Goal: Task Accomplishment & Management: Manage account settings

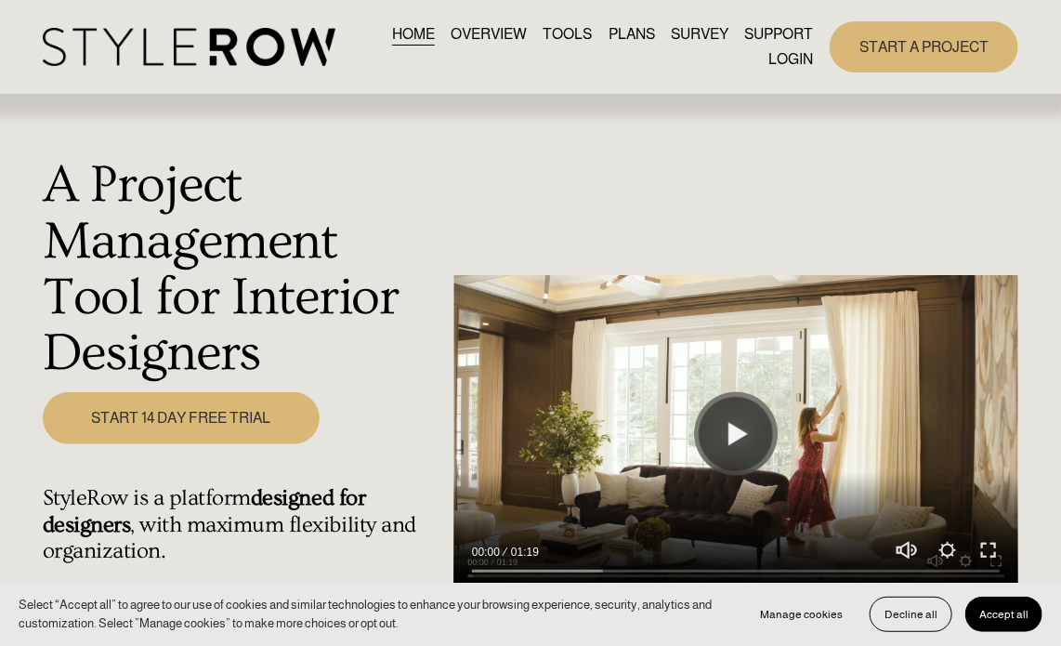
click at [797, 51] on link "LOGIN" at bounding box center [791, 59] width 45 height 25
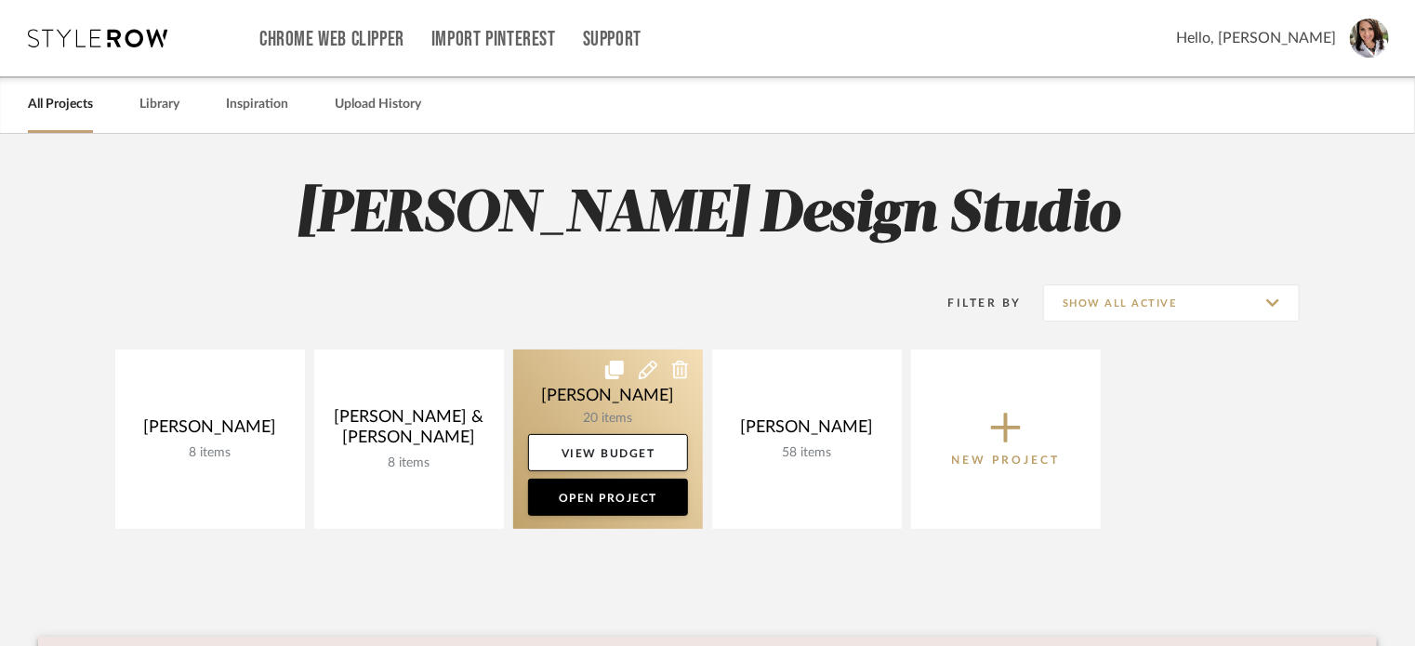
click at [610, 391] on link at bounding box center [608, 438] width 190 height 179
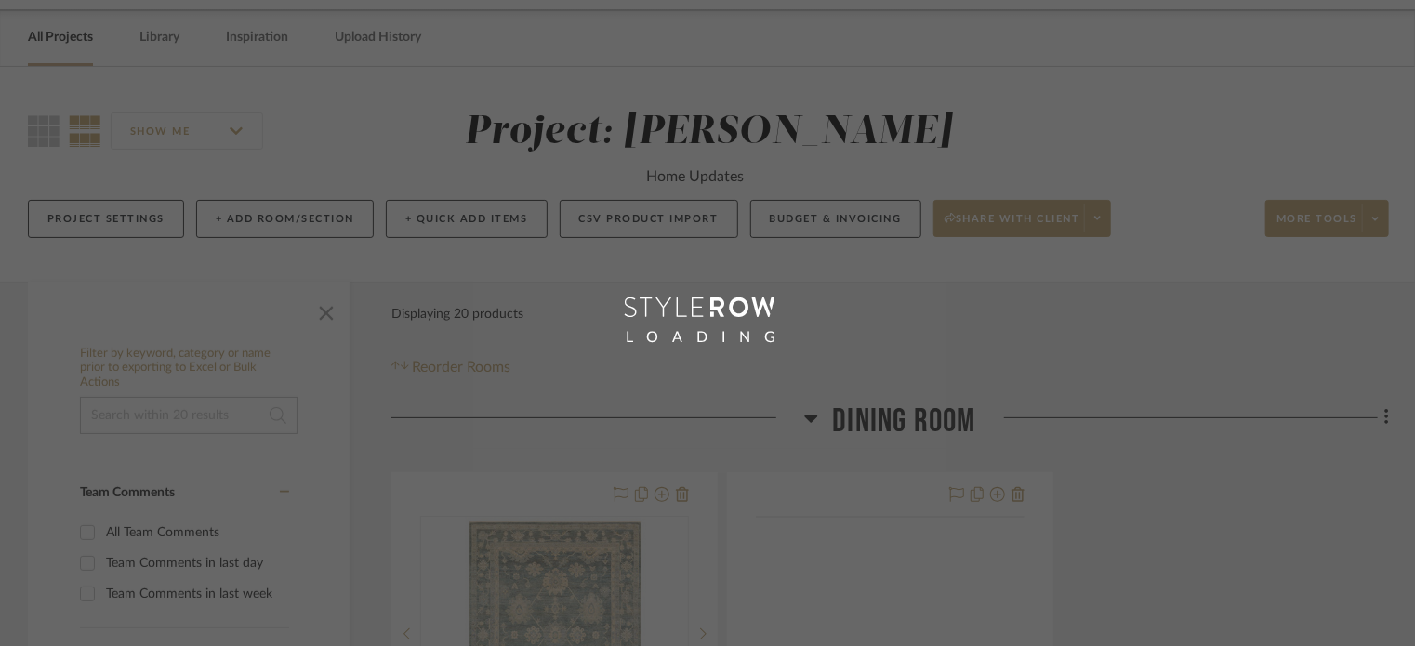
scroll to position [279, 0]
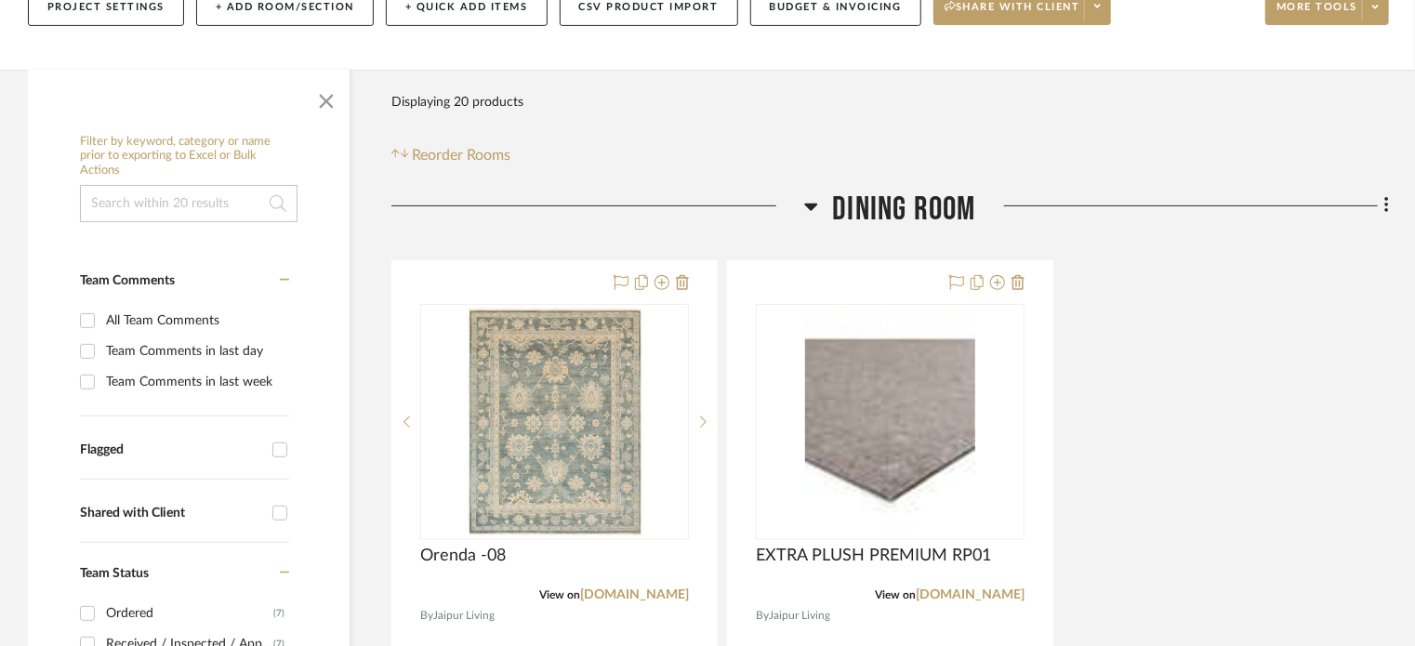
click at [807, 207] on icon at bounding box center [811, 206] width 14 height 22
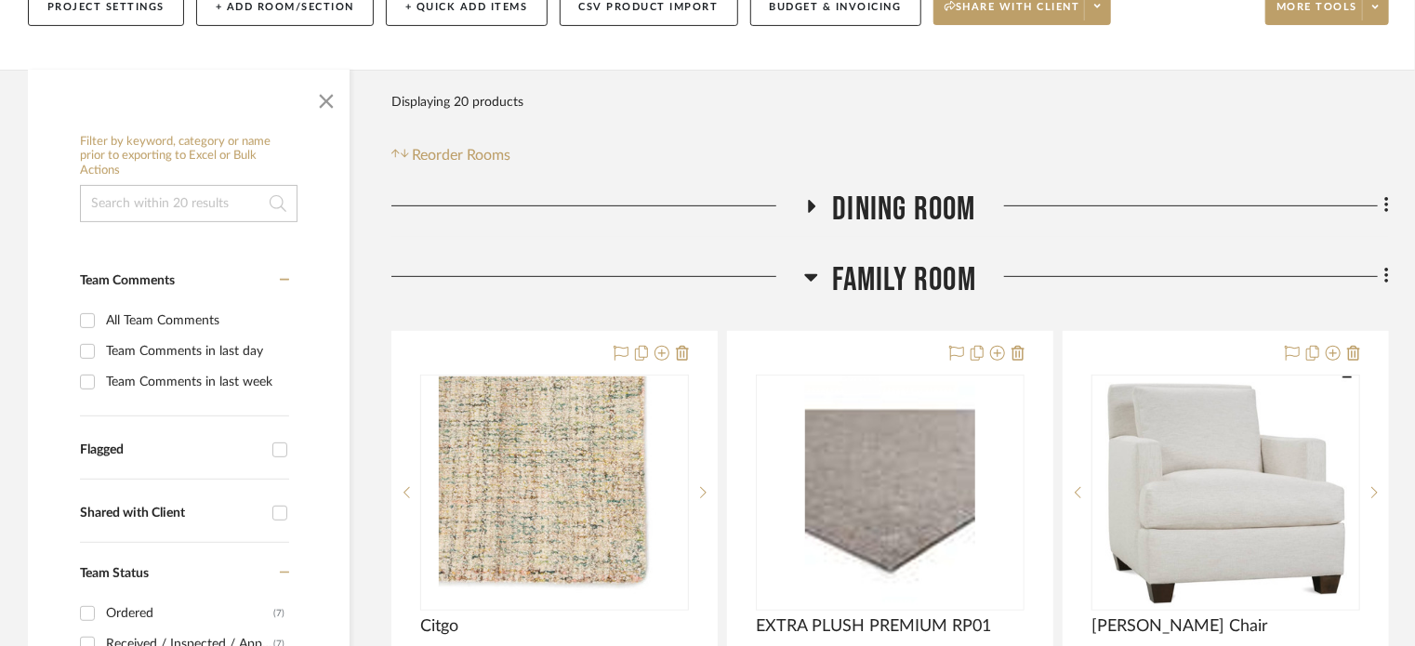
click at [808, 279] on icon at bounding box center [811, 277] width 14 height 22
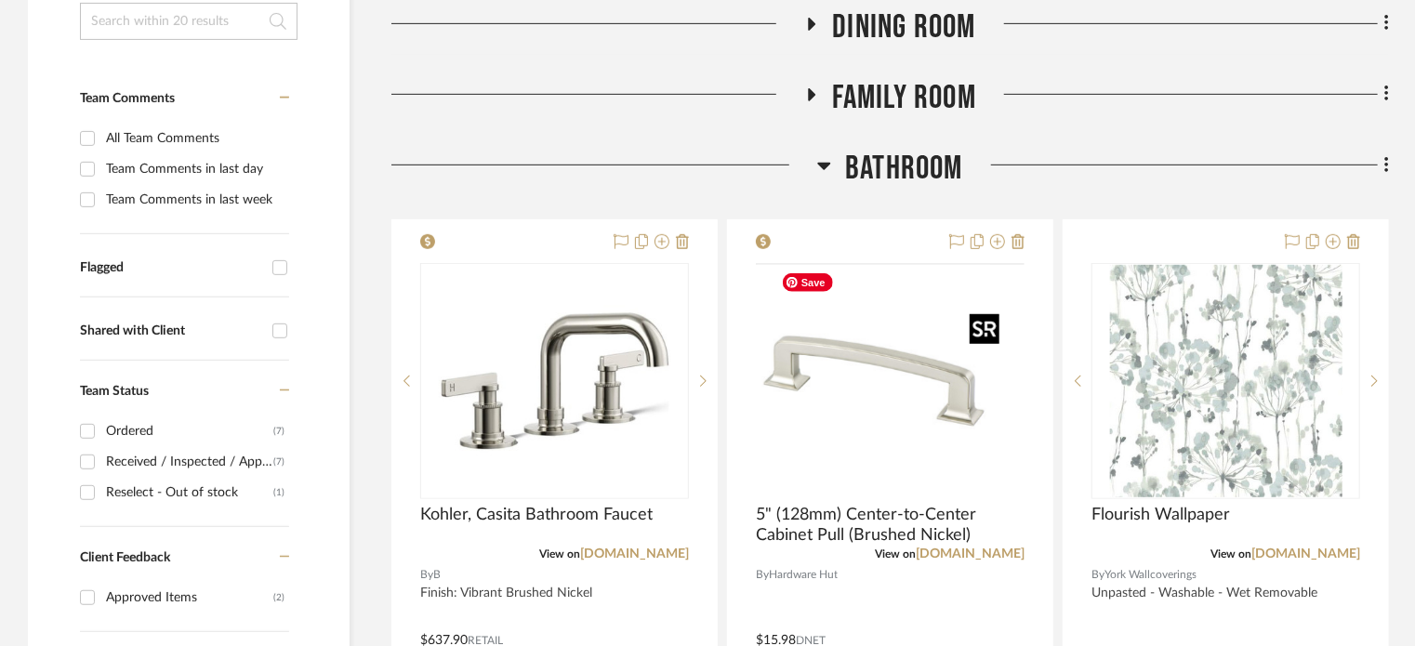
scroll to position [465, 0]
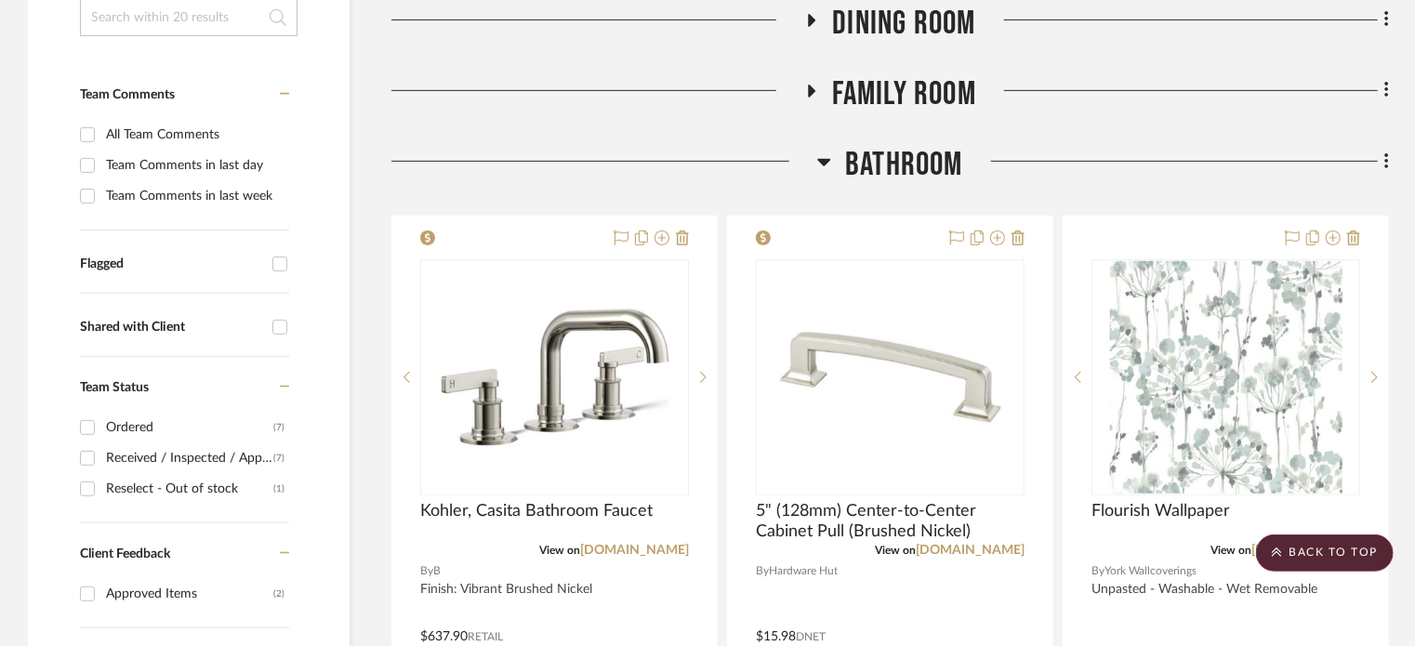
click at [825, 163] on icon at bounding box center [824, 162] width 13 height 7
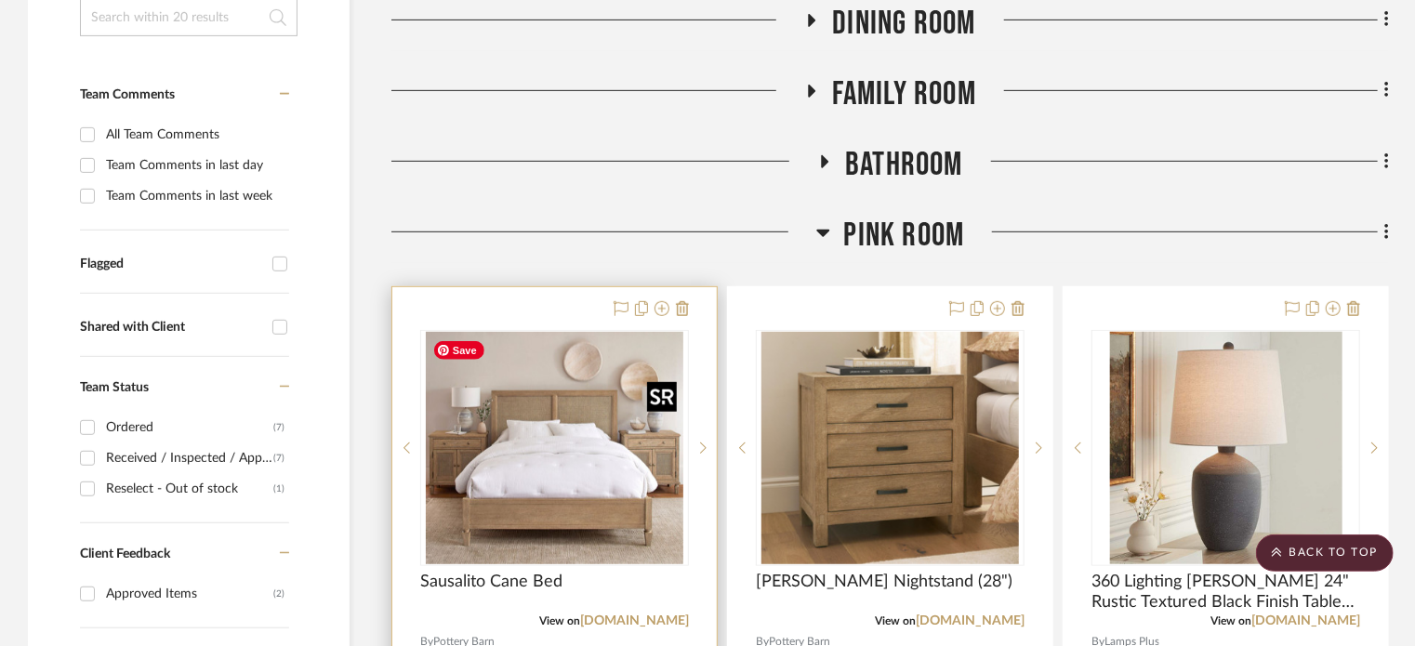
click at [0, 0] on img at bounding box center [0, 0] width 0 height 0
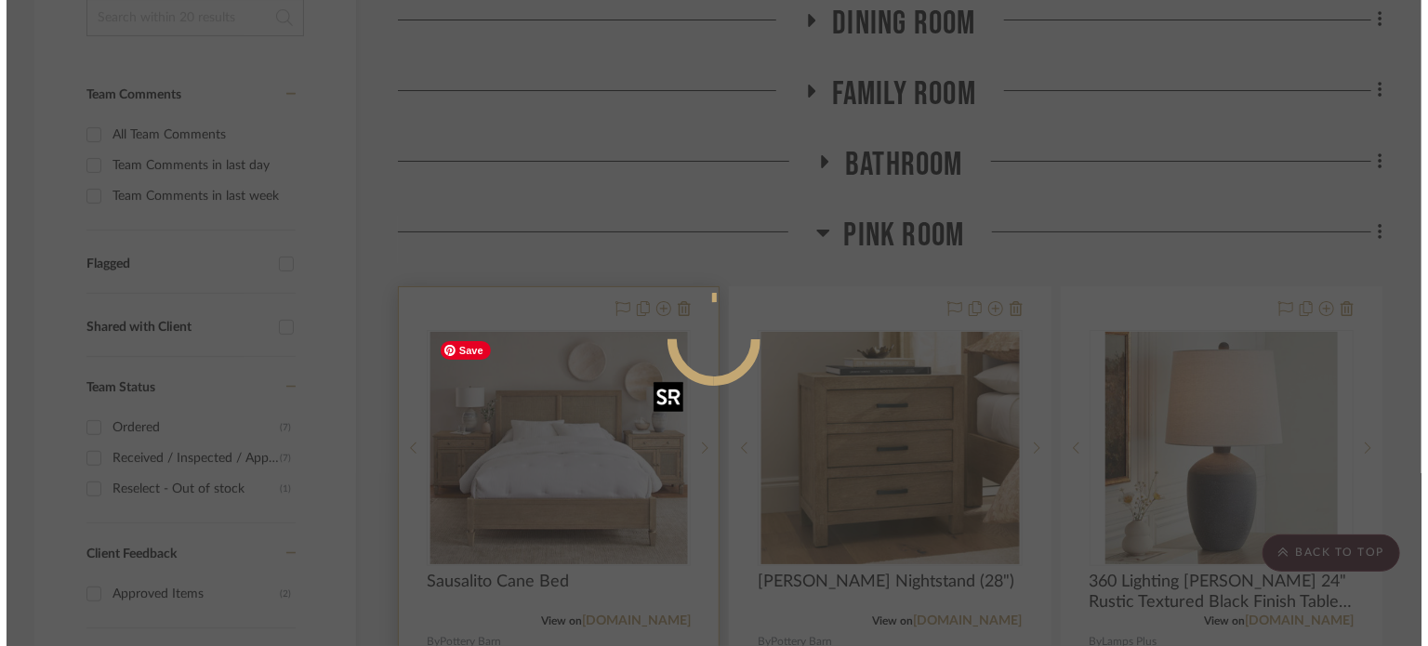
scroll to position [0, 0]
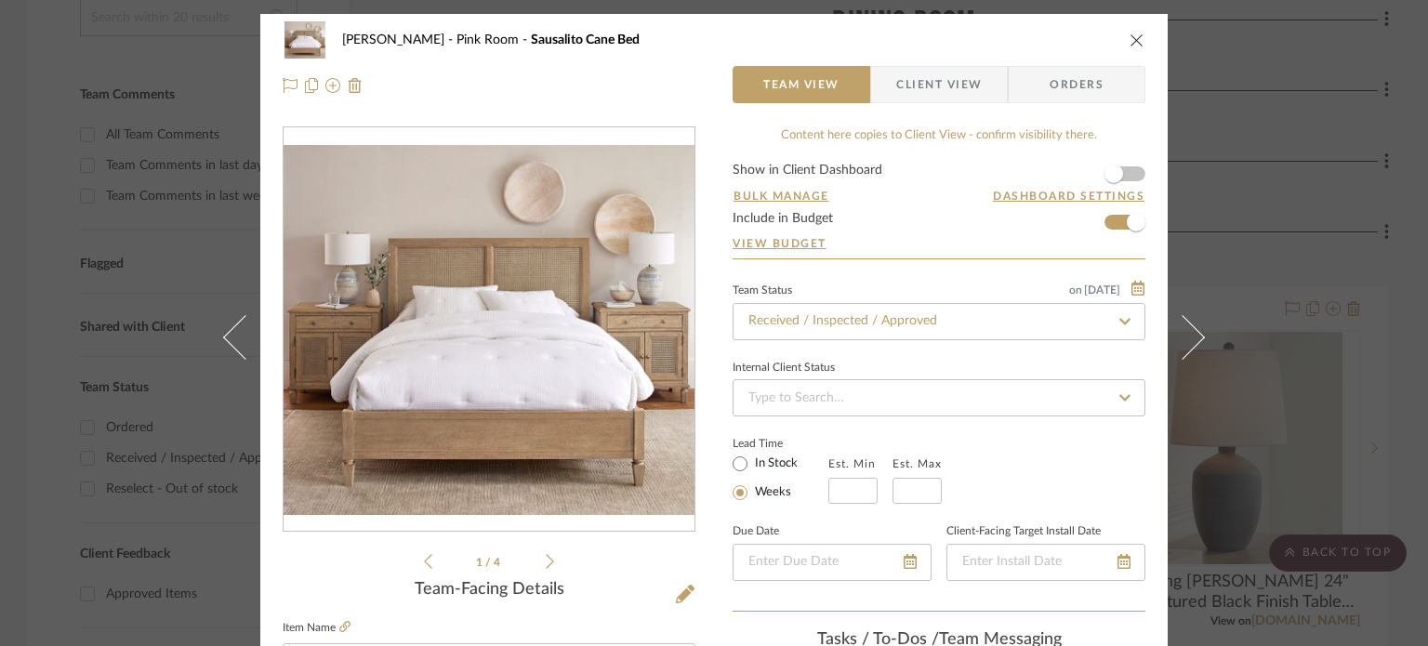
click at [1129, 40] on icon "close" at bounding box center [1136, 40] width 15 height 15
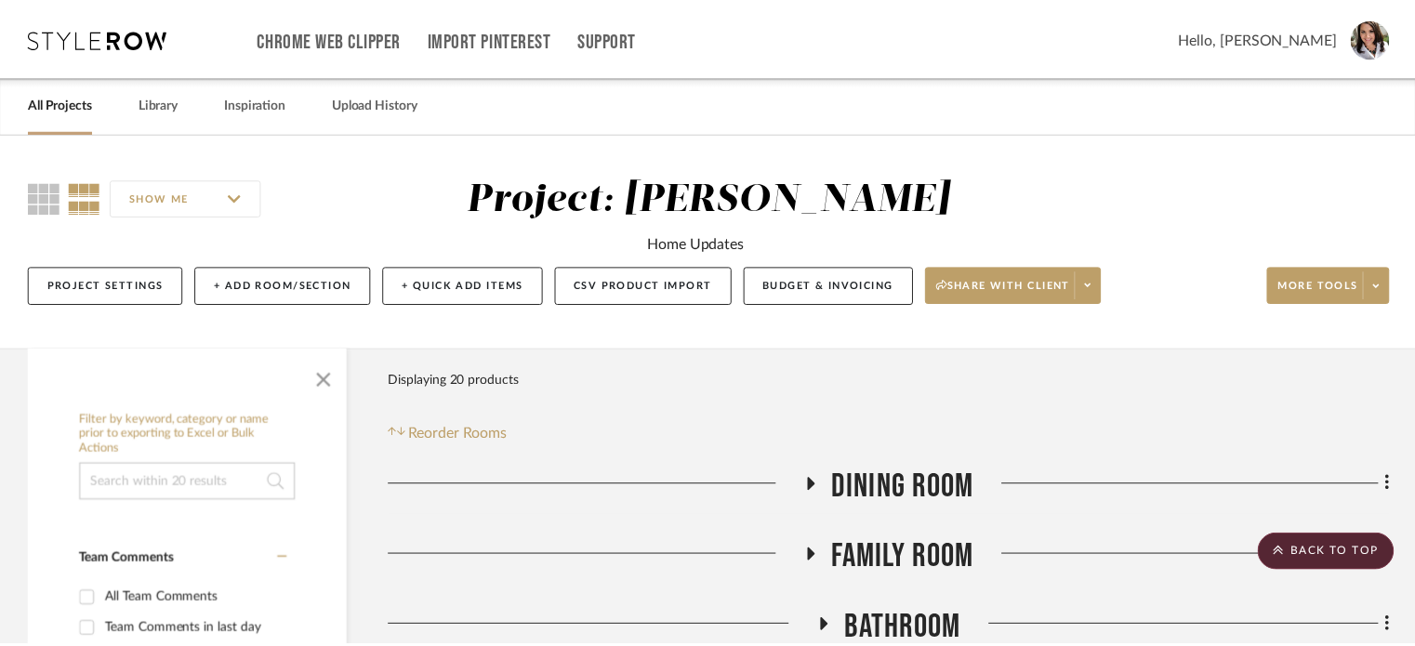
scroll to position [465, 0]
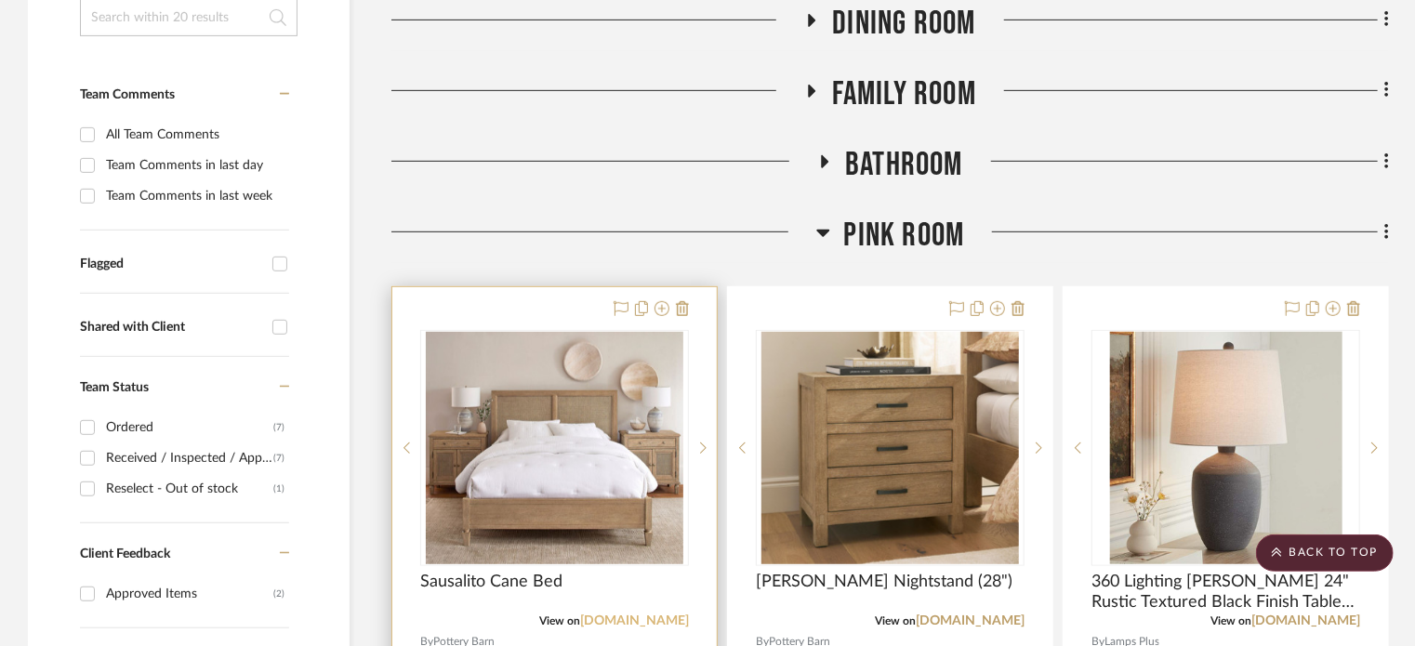
click at [652, 615] on link "potterybarn.com" at bounding box center [634, 620] width 109 height 13
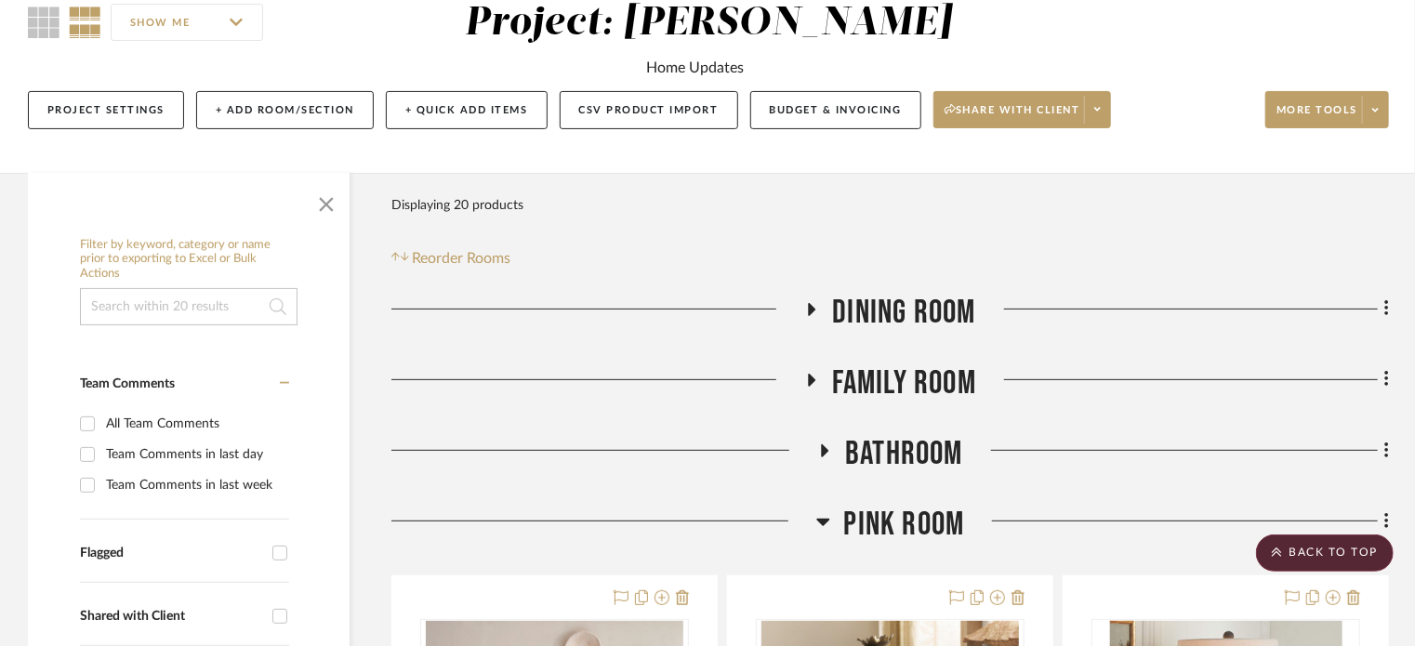
scroll to position [0, 0]
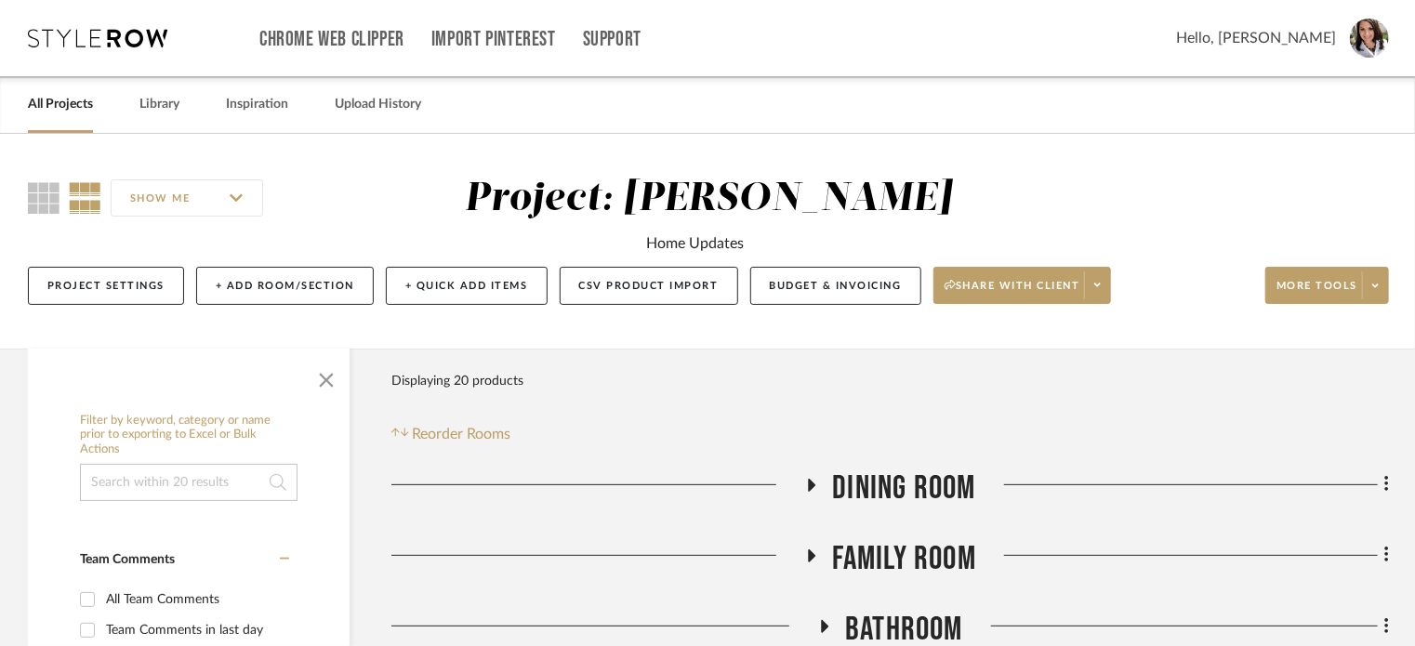
click at [1308, 42] on span "Hello, Lisa" at bounding box center [1256, 38] width 160 height 22
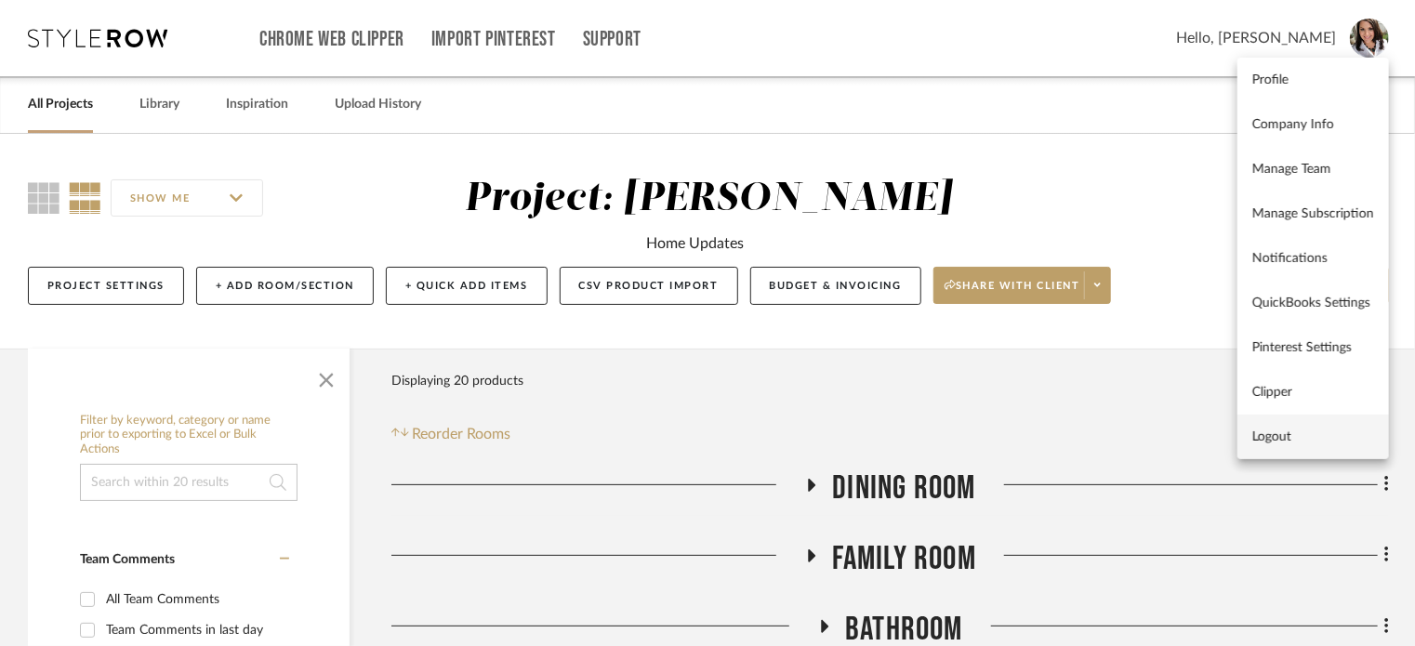
click at [1274, 442] on span "Logout" at bounding box center [1313, 437] width 122 height 16
